Goal: Task Accomplishment & Management: Use online tool/utility

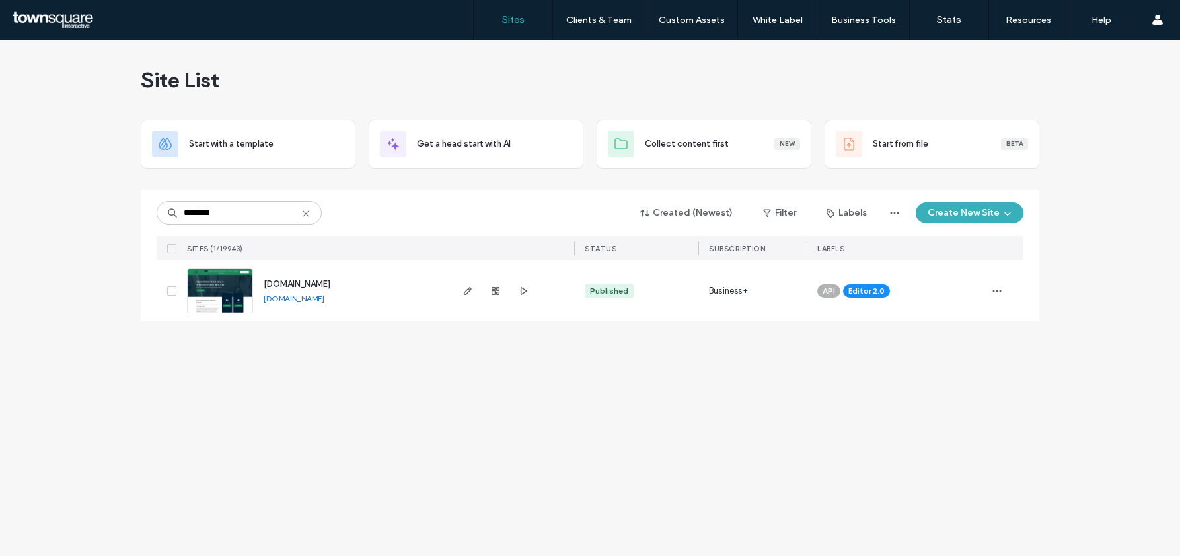
type input "********"
click at [324, 284] on span "[DOMAIN_NAME]" at bounding box center [297, 284] width 67 height 10
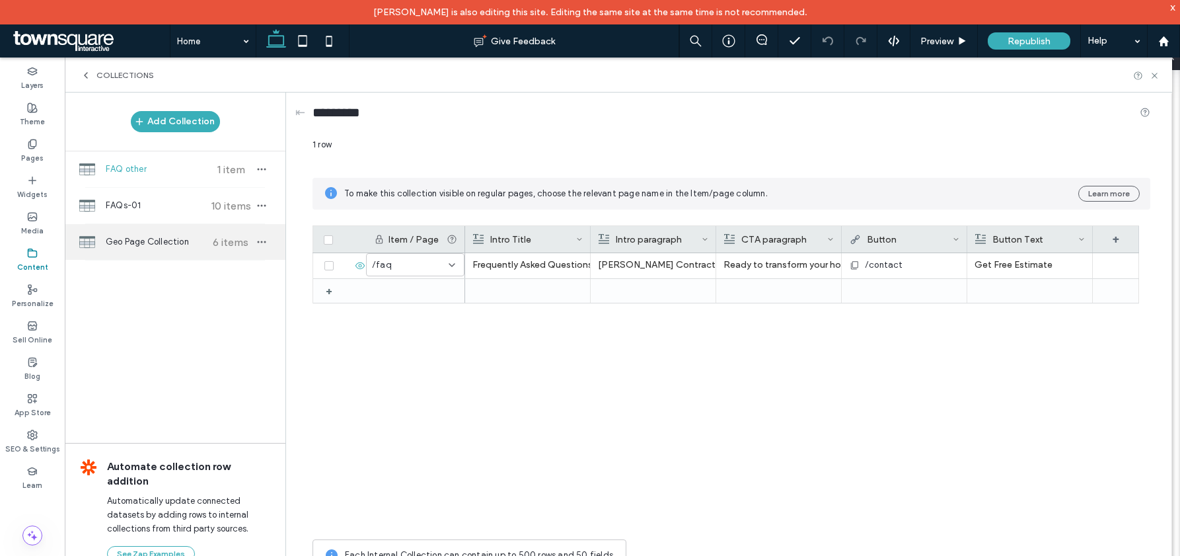
click at [180, 239] on span "Geo Page Collection" at bounding box center [155, 241] width 98 height 13
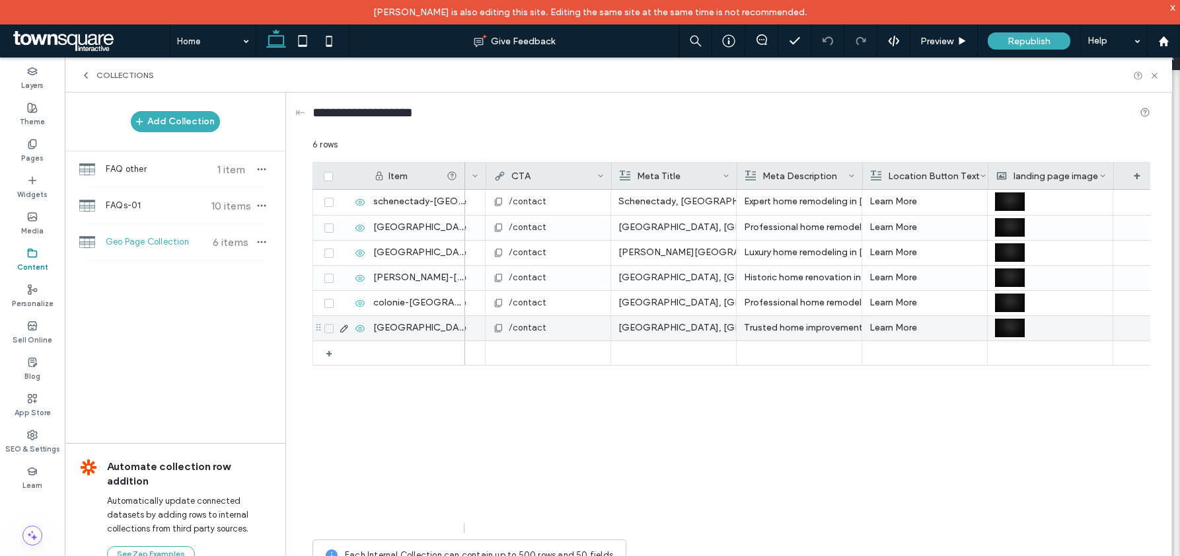
scroll to position [0, 858]
click at [599, 174] on icon at bounding box center [600, 175] width 7 height 7
click at [543, 380] on div "Learn More Expert home remodeling in Schenectady, NY. Kitchen, bathroom renovat…" at bounding box center [807, 361] width 685 height 343
click at [605, 174] on div "CTA" at bounding box center [549, 176] width 126 height 26
click at [599, 176] on use at bounding box center [600, 175] width 5 height 3
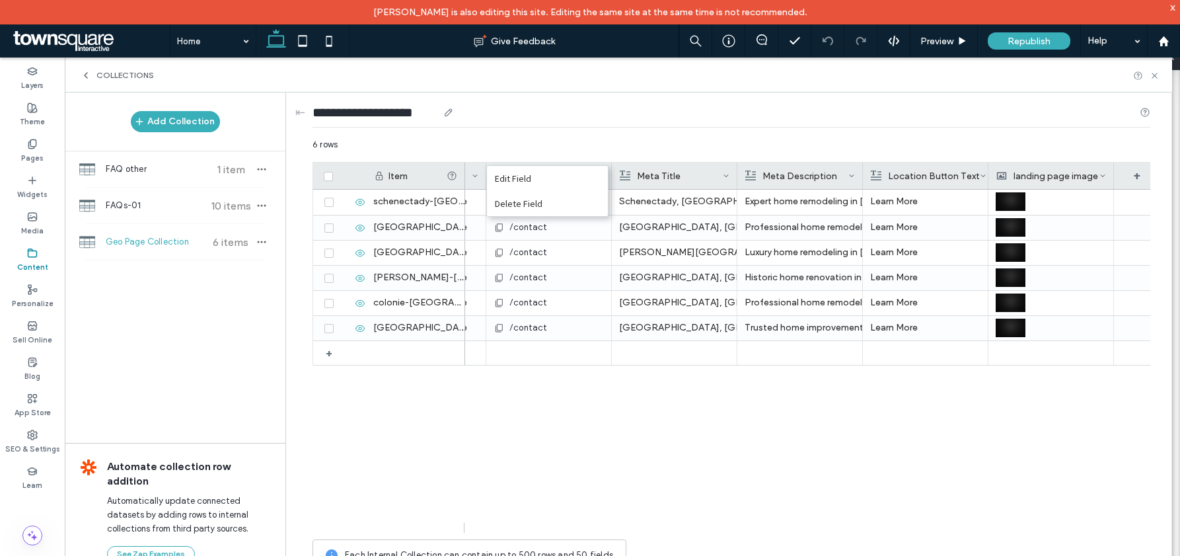
click at [561, 114] on div "**********" at bounding box center [732, 115] width 838 height 24
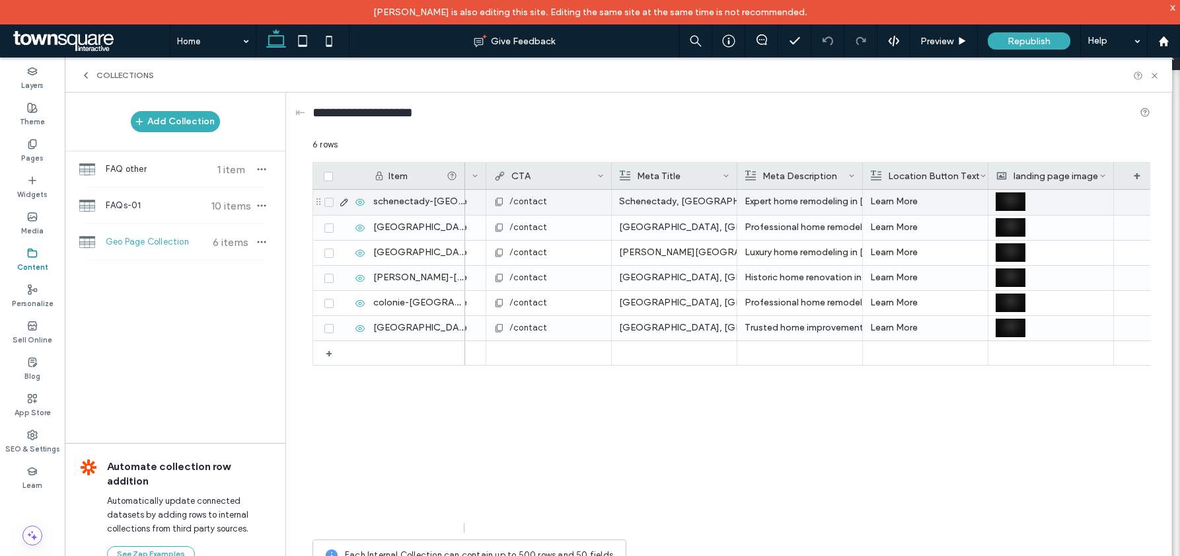
click at [420, 202] on div "schenectady-ny" at bounding box center [415, 202] width 99 height 25
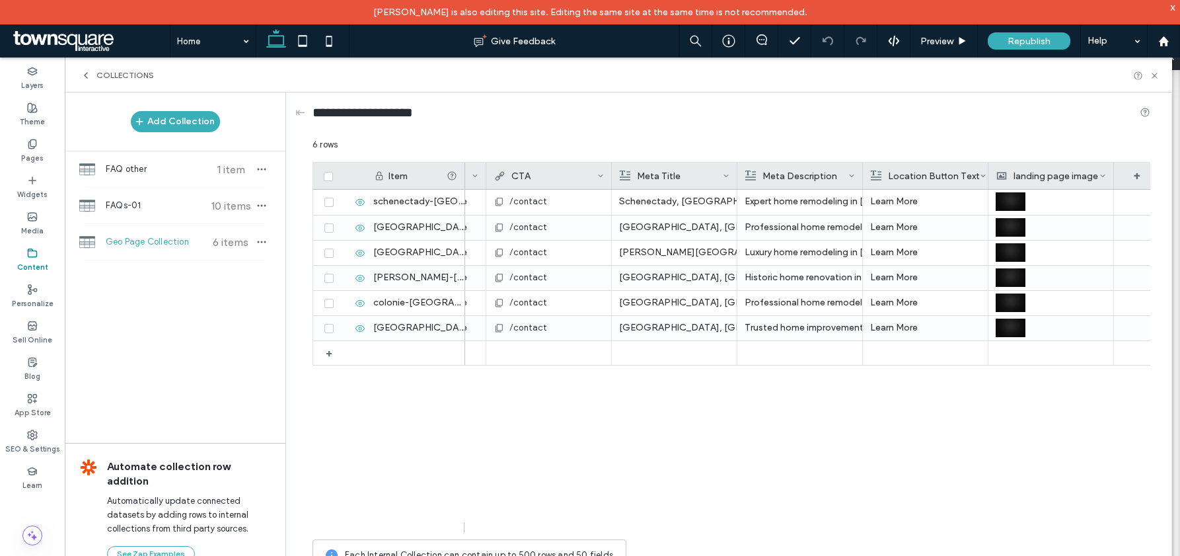
click at [414, 184] on div "Item" at bounding box center [415, 176] width 83 height 26
click at [398, 172] on div "Item" at bounding box center [418, 175] width 58 height 11
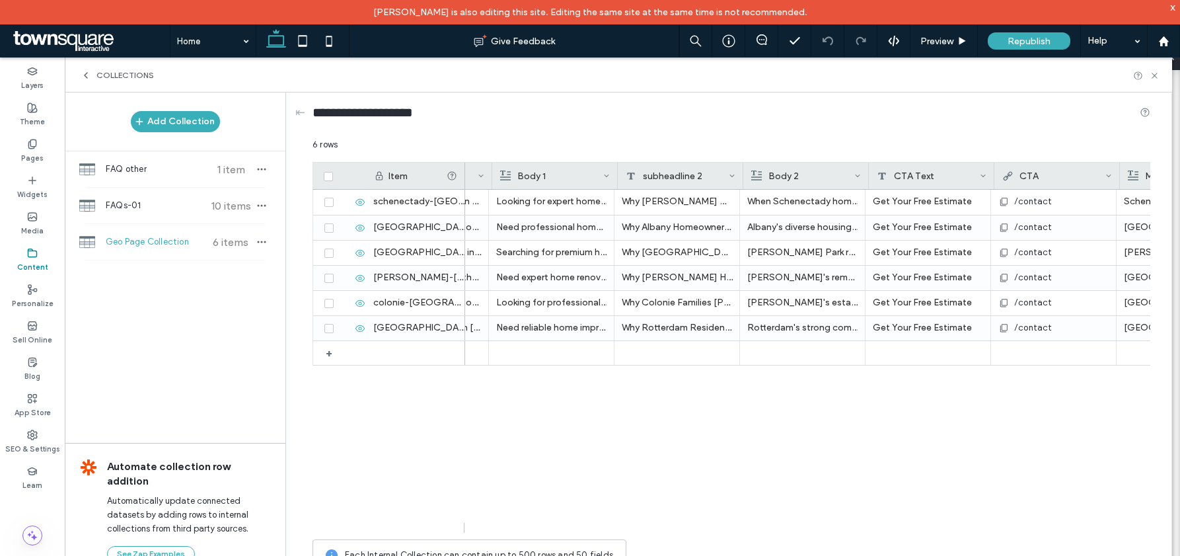
scroll to position [0, 402]
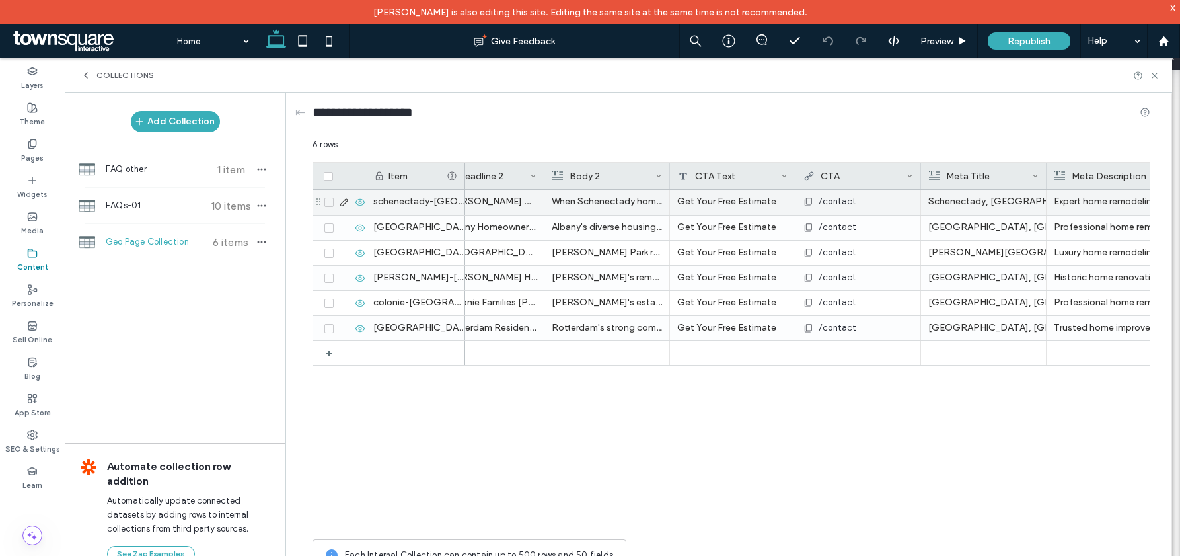
click at [835, 204] on span "/contact" at bounding box center [838, 201] width 38 height 13
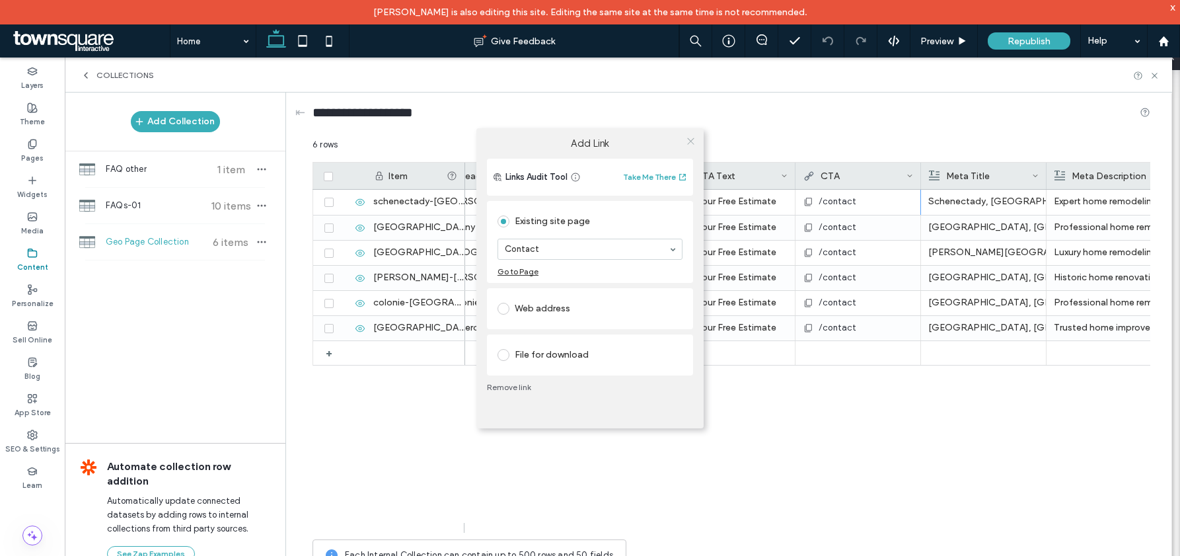
click at [693, 141] on icon at bounding box center [691, 141] width 10 height 10
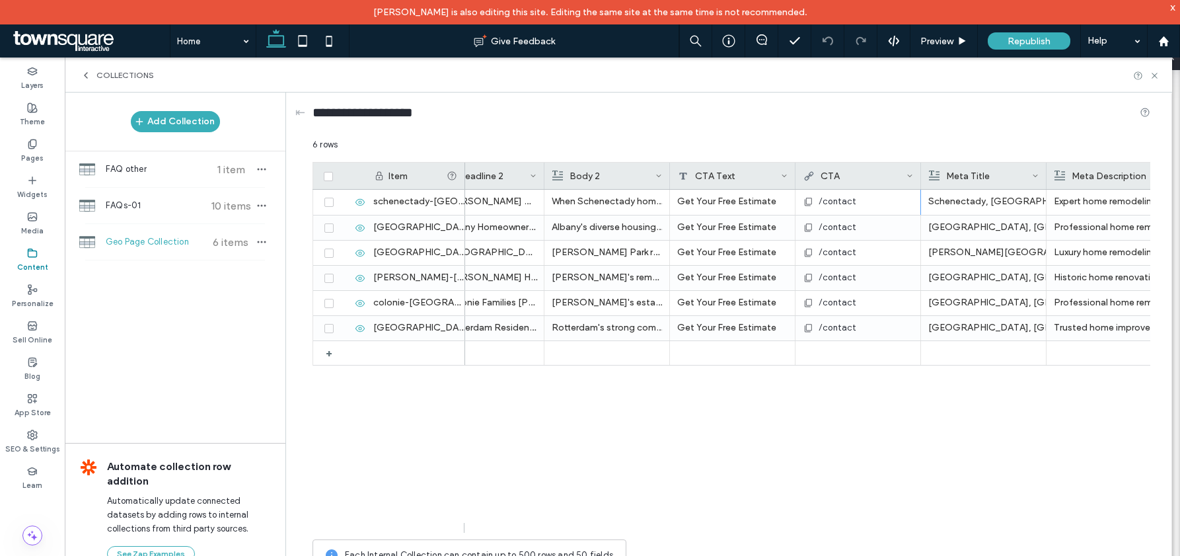
click at [784, 411] on div "Learn More Expert home remodeling in Schenectady, NY. Kitchen, bathroom renovat…" at bounding box center [807, 361] width 685 height 343
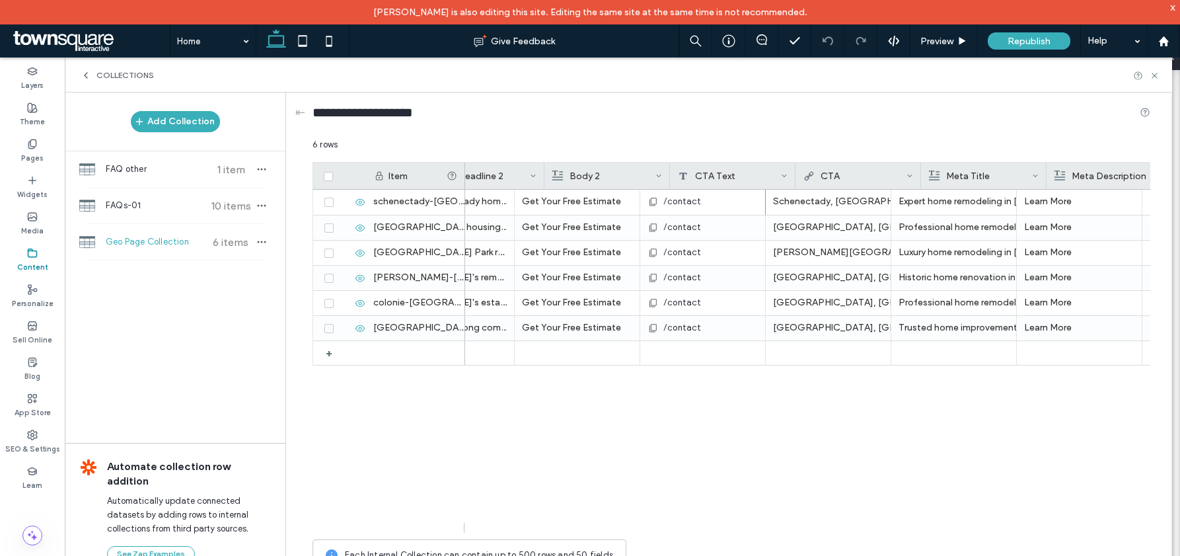
scroll to position [0, 780]
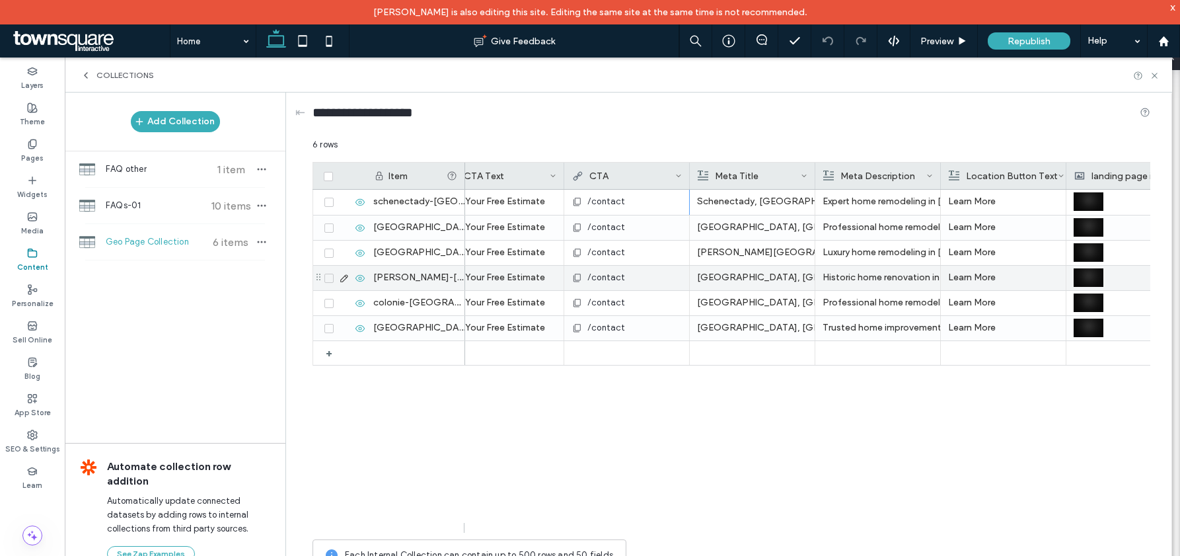
click at [607, 280] on span "/contact" at bounding box center [606, 277] width 38 height 13
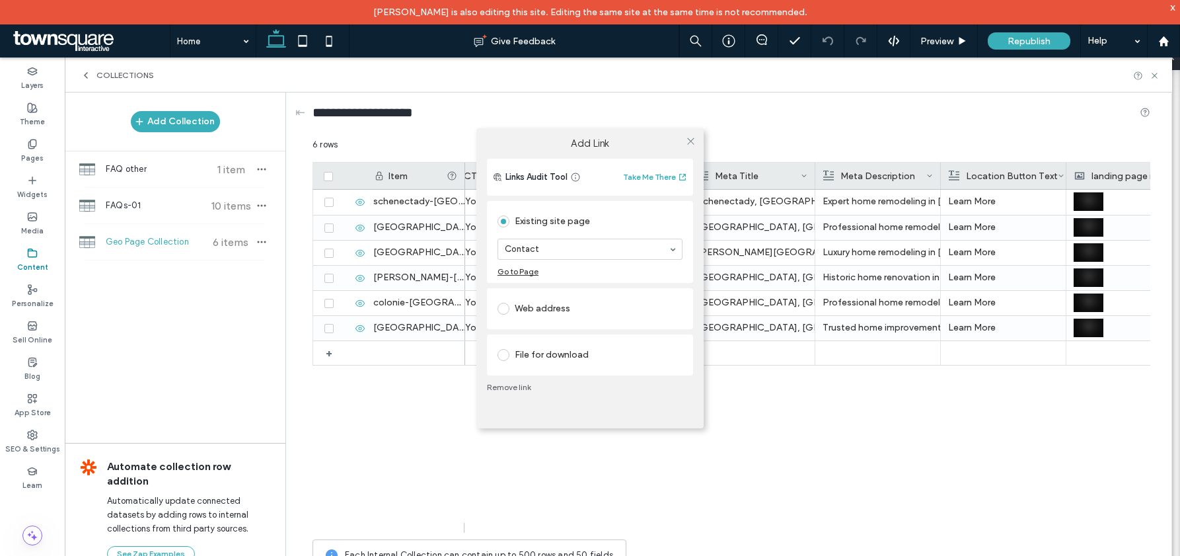
click at [831, 450] on div "Add Link Links Audit Tool Take Me There Existing site page Contact Go to Page W…" at bounding box center [590, 278] width 1180 height 556
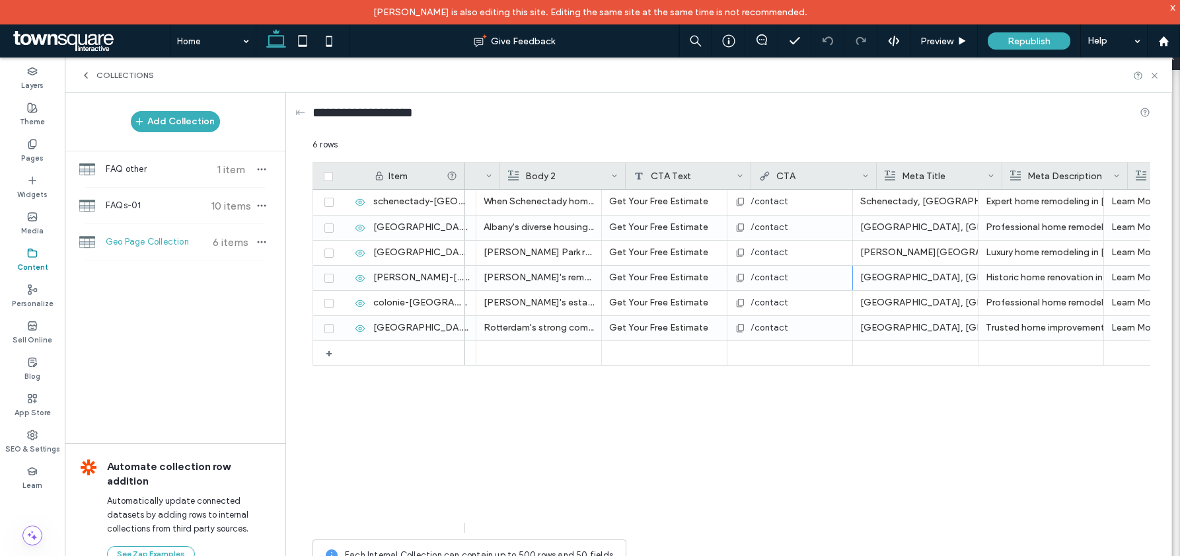
scroll to position [0, 530]
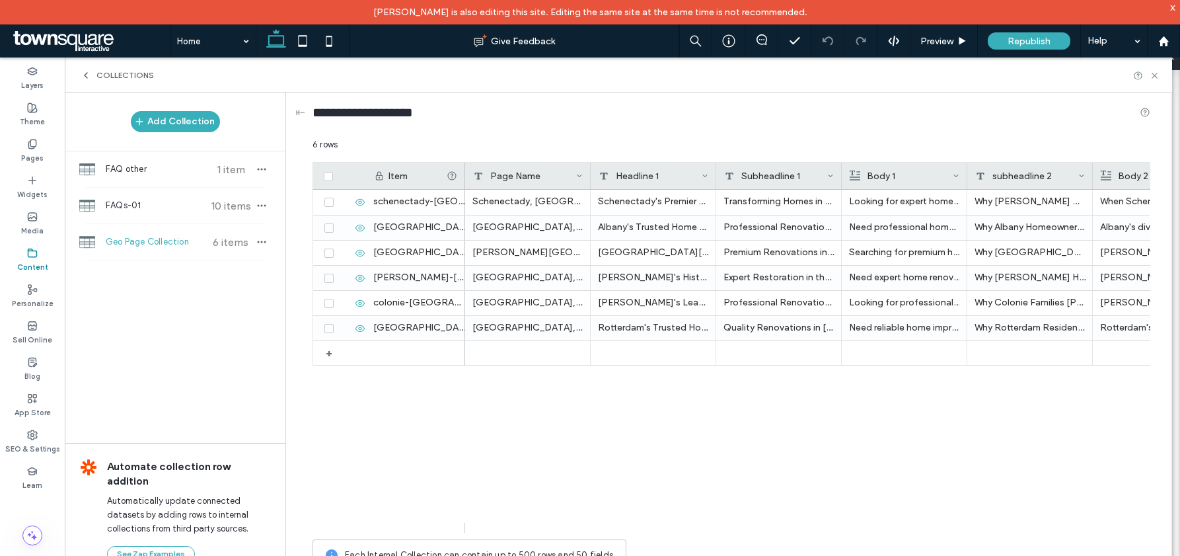
click at [461, 460] on div "schenectady-ny albany-ny clifton-park-ny troy-ny colonie-ny rotterdam-ny + Sche…" at bounding box center [732, 356] width 838 height 333
